Goal: Information Seeking & Learning: Learn about a topic

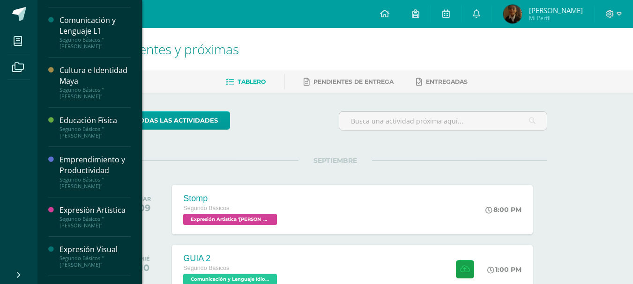
scroll to position [204, 0]
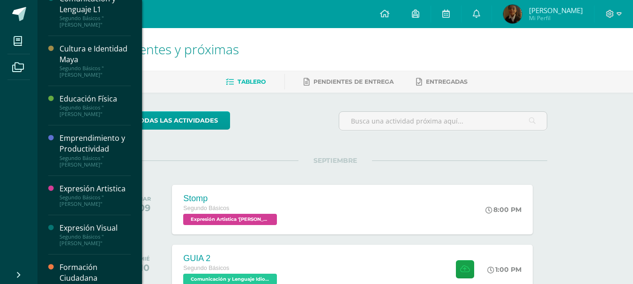
click at [90, 133] on div "Emprendimiento y Productividad" at bounding box center [94, 144] width 71 height 22
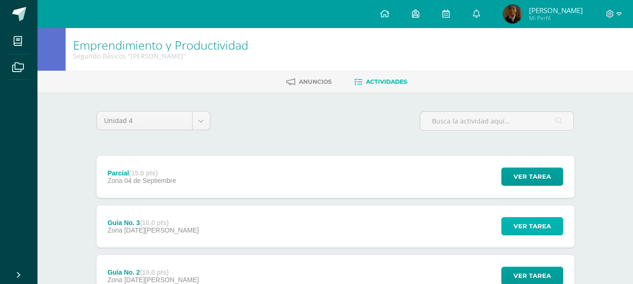
click at [530, 229] on span "Ver tarea" at bounding box center [531, 226] width 37 height 17
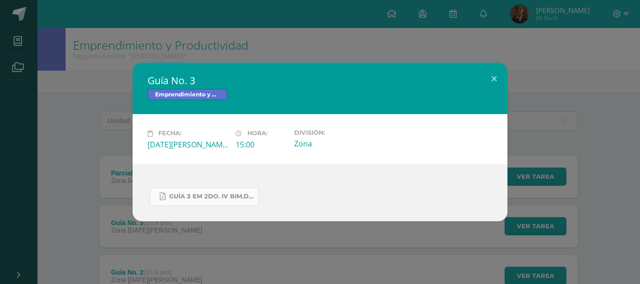
click at [236, 197] on span "GUÍA 3 EM 2DO. IV BIM.docx.pdf" at bounding box center [211, 196] width 84 height 7
click at [77, 47] on div "Guía No. 3 Emprendimiento y Productividad Fecha: Viernes 29 de Agosto Hora: 15:…" at bounding box center [320, 142] width 640 height 284
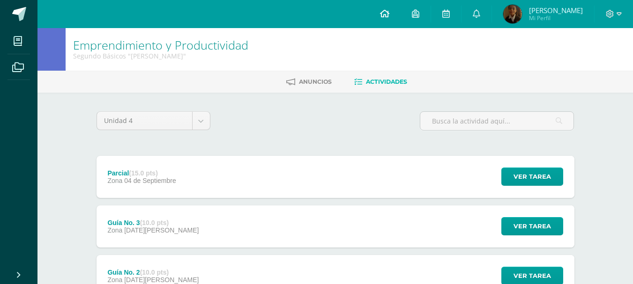
click at [385, 24] on link at bounding box center [385, 14] width 32 height 28
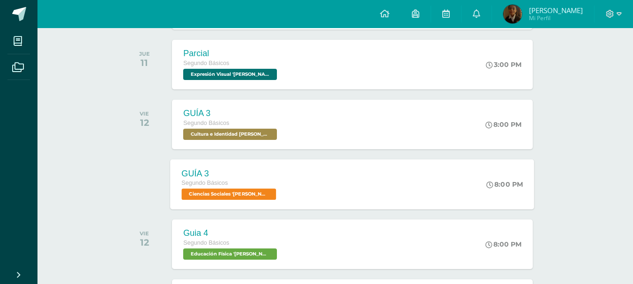
scroll to position [328, 0]
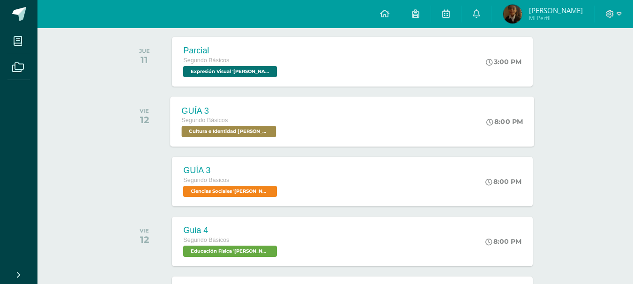
click at [328, 136] on div "GUÍA 3 Segundo Básicos Cultura e Identidad Maya '[PERSON_NAME]' 8:00 PM GUÍA 3 …" at bounding box center [352, 121] width 364 height 50
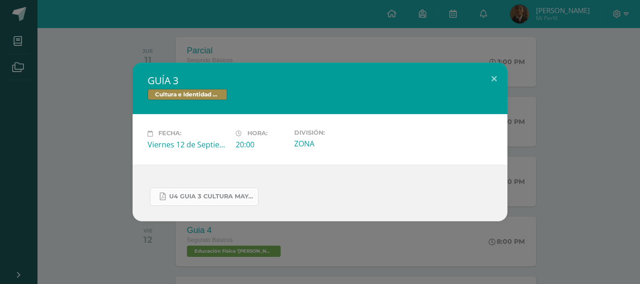
click at [220, 190] on link "U4 GUIA 3 CULTURA MAYA BASICOS.pdf" at bounding box center [204, 197] width 109 height 18
click at [104, 62] on div "GUÍA 3 Cultura e Identidad Maya Fecha: [DATE] Hora: 20:00 División:" at bounding box center [320, 142] width 640 height 284
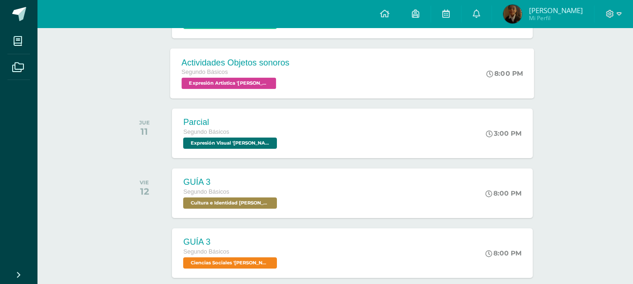
scroll to position [283, 0]
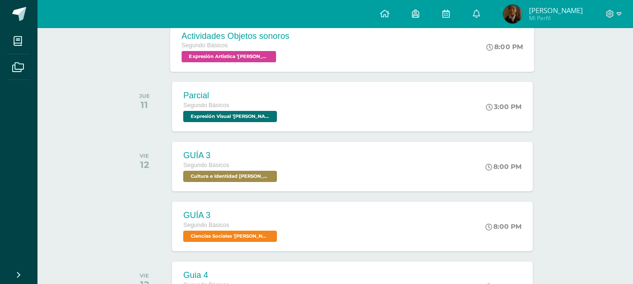
click at [315, 50] on div "Actividades Objetos sonoros Segundo Básicos Expresión Artistica '[PERSON_NAME]'…" at bounding box center [352, 47] width 364 height 50
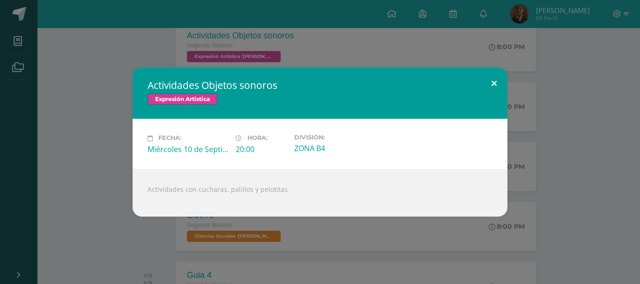
click at [487, 90] on button at bounding box center [493, 83] width 27 height 32
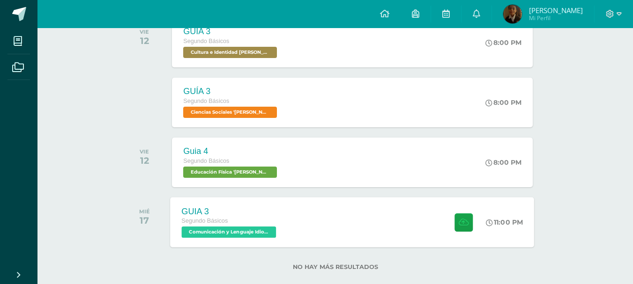
scroll to position [423, 0]
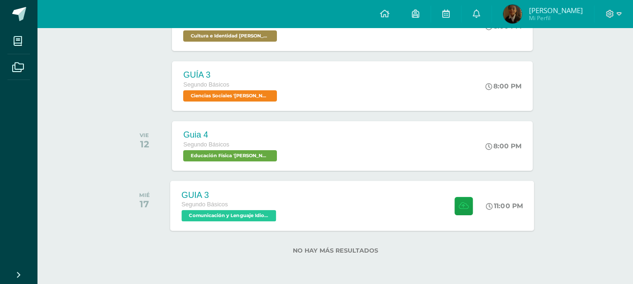
click at [303, 205] on div "GUIA 3 Segundo Básicos Comunicación y Lenguaje Idioma Extranjero '[PERSON_NAME]…" at bounding box center [352, 206] width 364 height 50
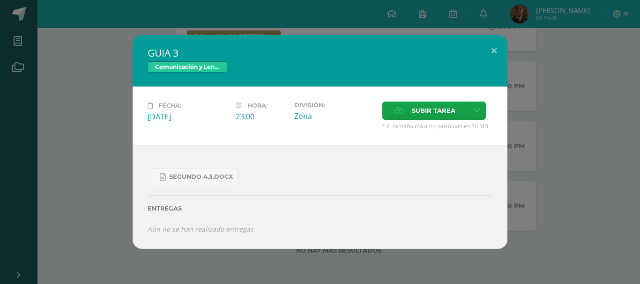
click at [95, 153] on div "GUIA 3 Comunicación y Lenguaje Idioma Extranjero Fecha: [DATE] Hora: 23:00 Divi…" at bounding box center [320, 142] width 632 height 214
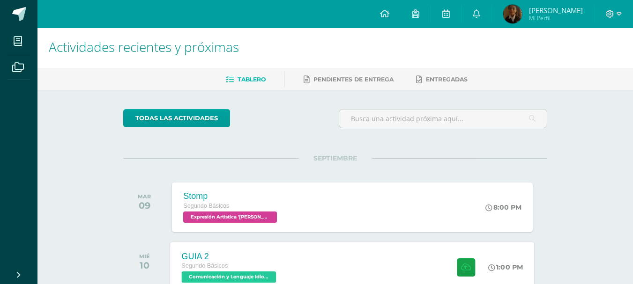
scroll to position [0, 0]
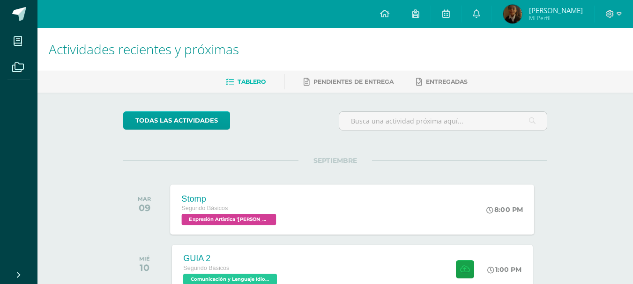
click at [268, 190] on div "Stomp Segundo Básicos Expresión Artistica '[PERSON_NAME]'" at bounding box center [229, 210] width 119 height 50
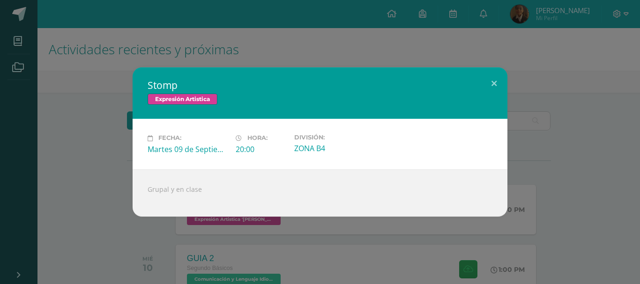
click at [89, 155] on div "Stomp Expresión Artistica Fecha: [DATE] Hora: 20:00 División: ZONA B4" at bounding box center [320, 141] width 632 height 149
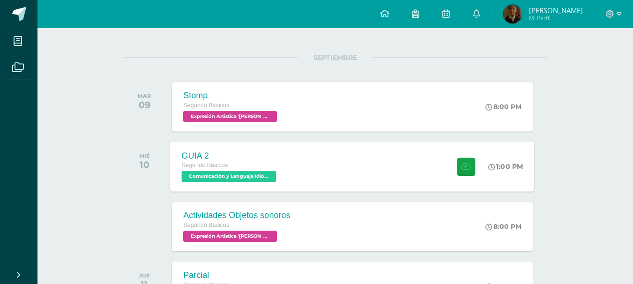
scroll to position [94, 0]
